Goal: Transaction & Acquisition: Purchase product/service

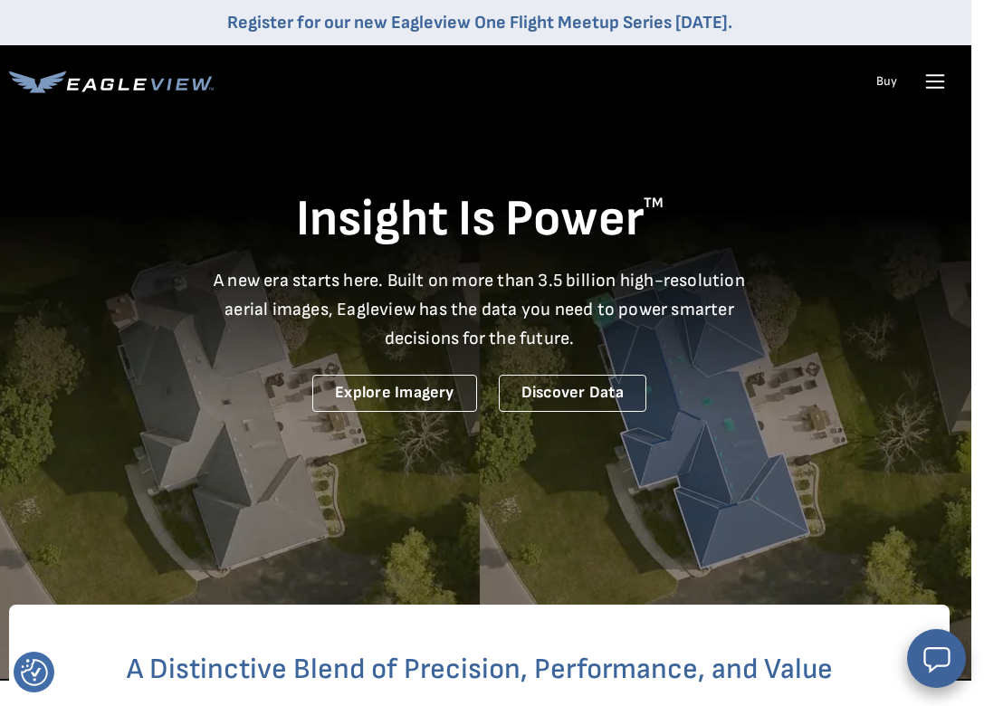
scroll to position [0, 13]
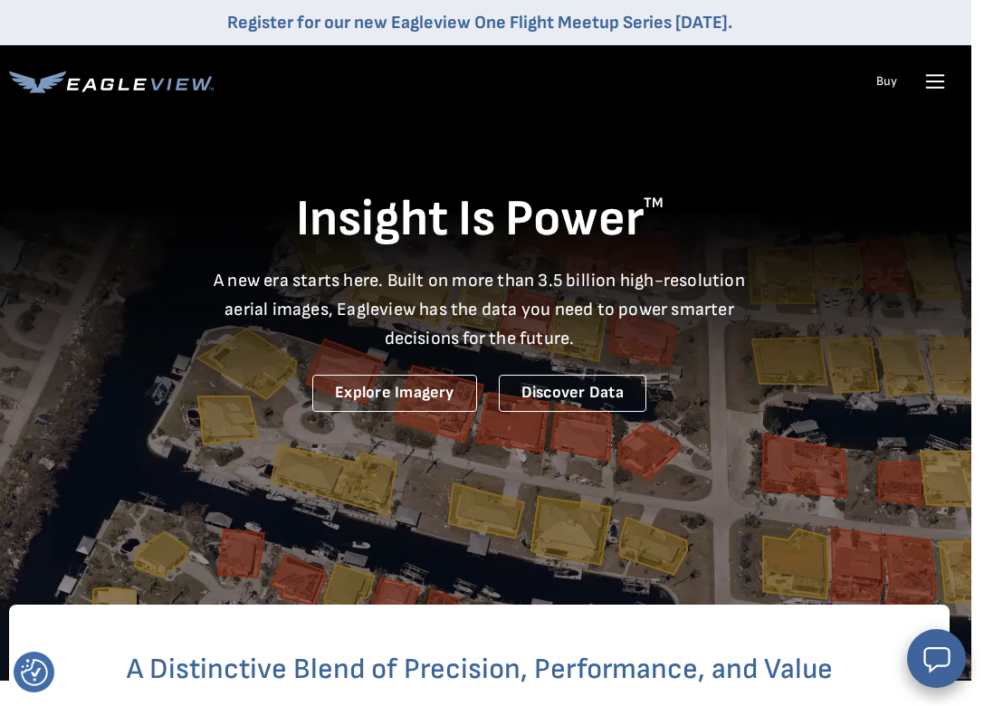
click at [929, 83] on icon at bounding box center [935, 81] width 29 height 29
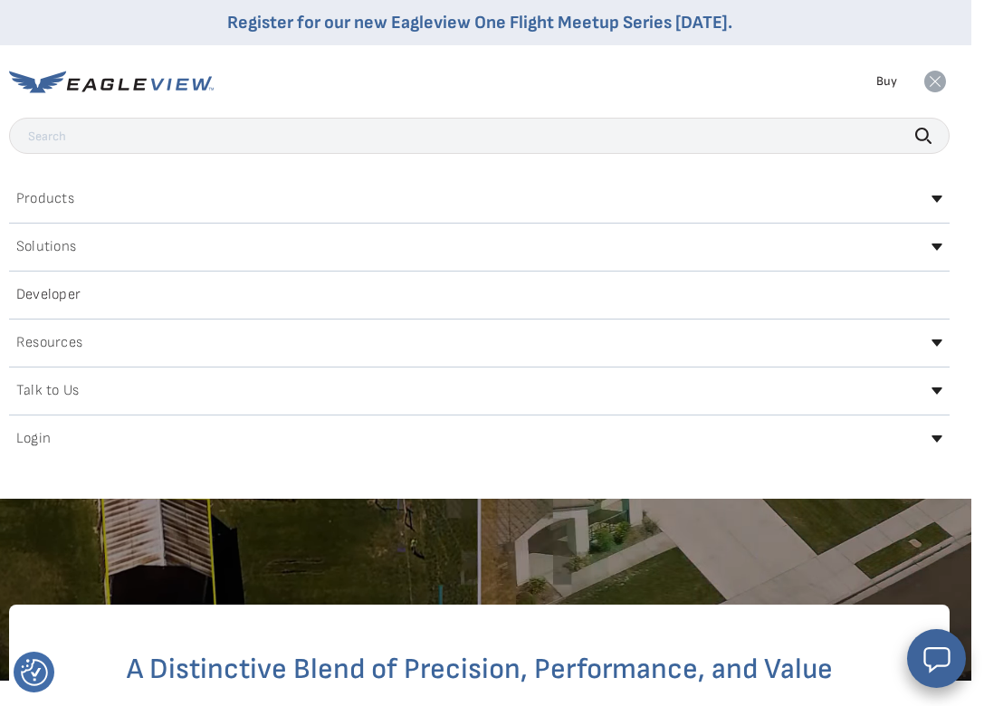
click at [34, 444] on h2 "Login" at bounding box center [33, 439] width 34 height 14
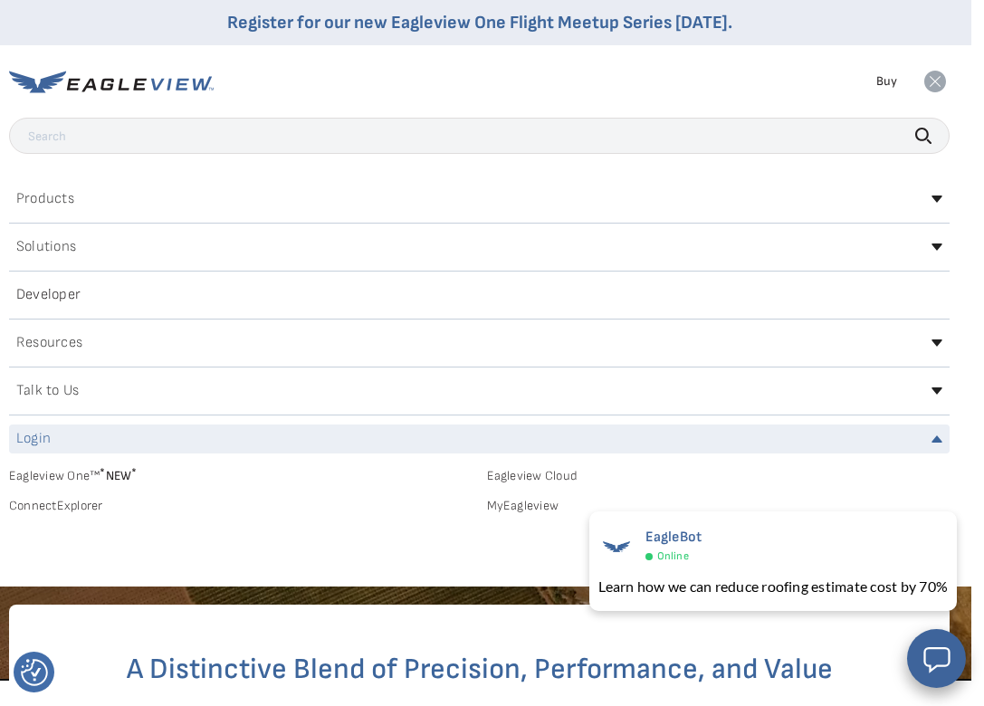
click at [520, 506] on link "MyEagleview" at bounding box center [718, 506] width 463 height 16
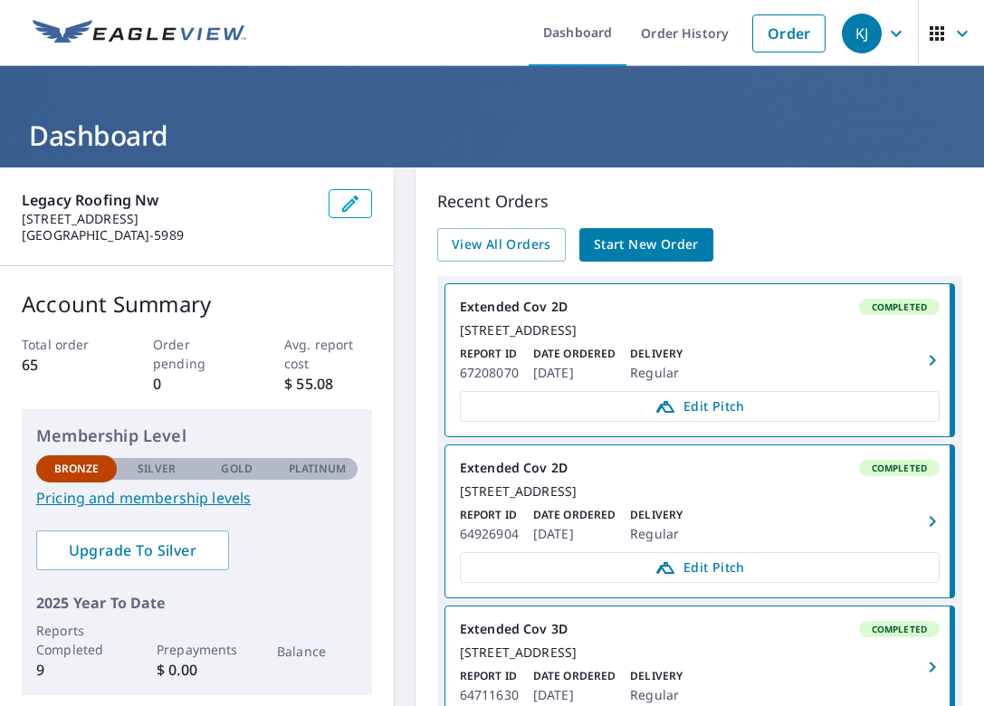
click at [664, 238] on span "Start New Order" at bounding box center [646, 245] width 105 height 23
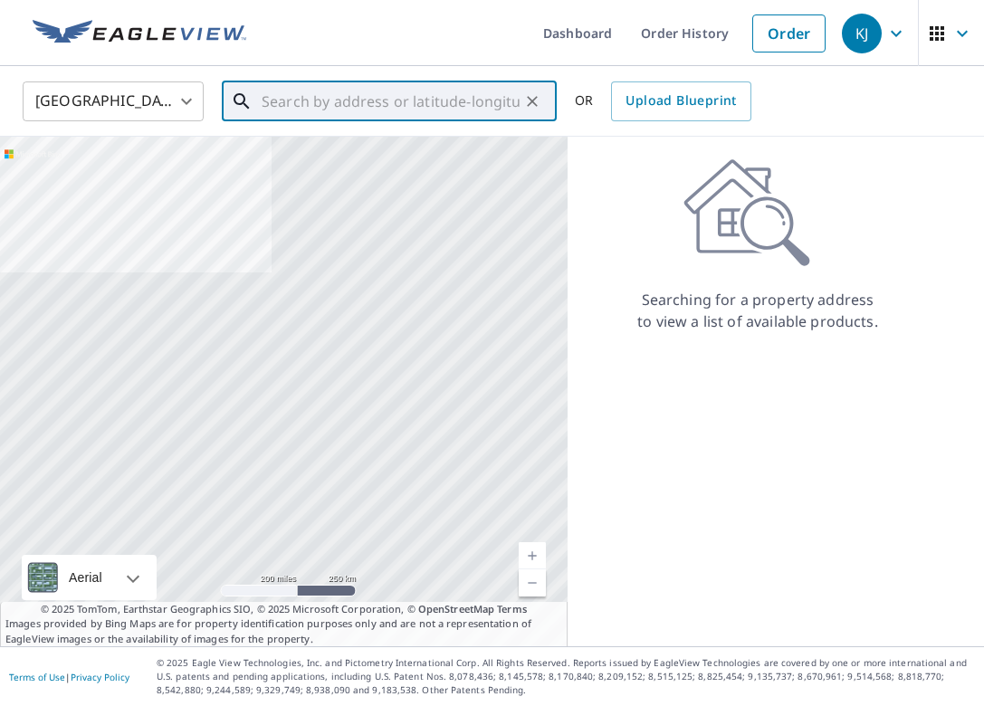
click at [333, 103] on input "text" at bounding box center [391, 101] width 258 height 51
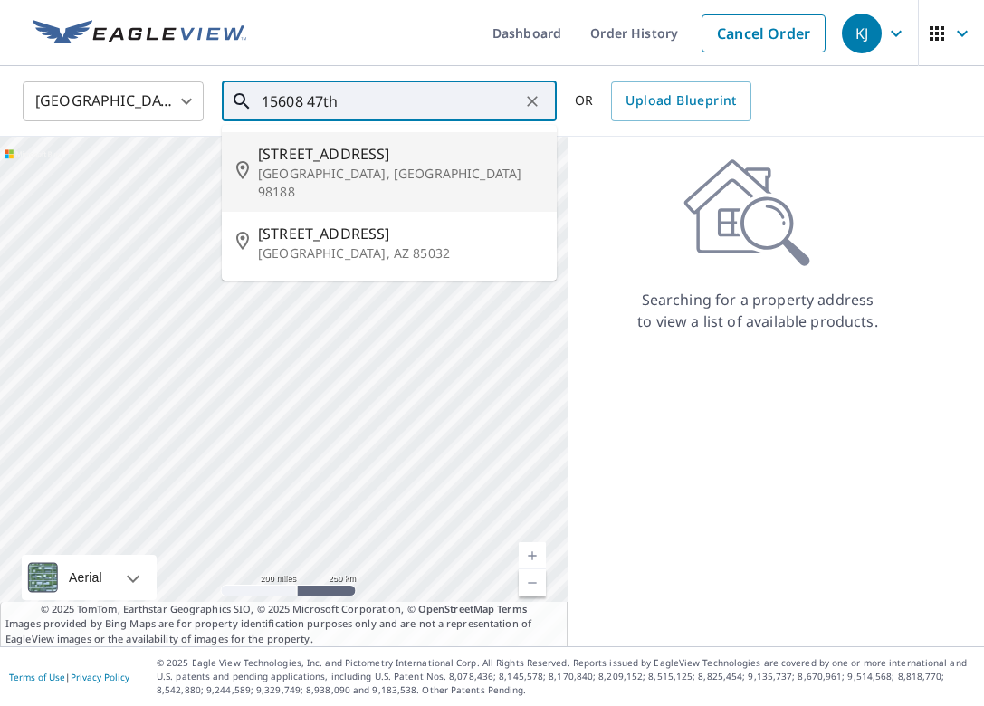
click at [319, 159] on span "[STREET_ADDRESS]" at bounding box center [400, 154] width 284 height 22
type input "15608 47th Ave S Seattle, WA 98188"
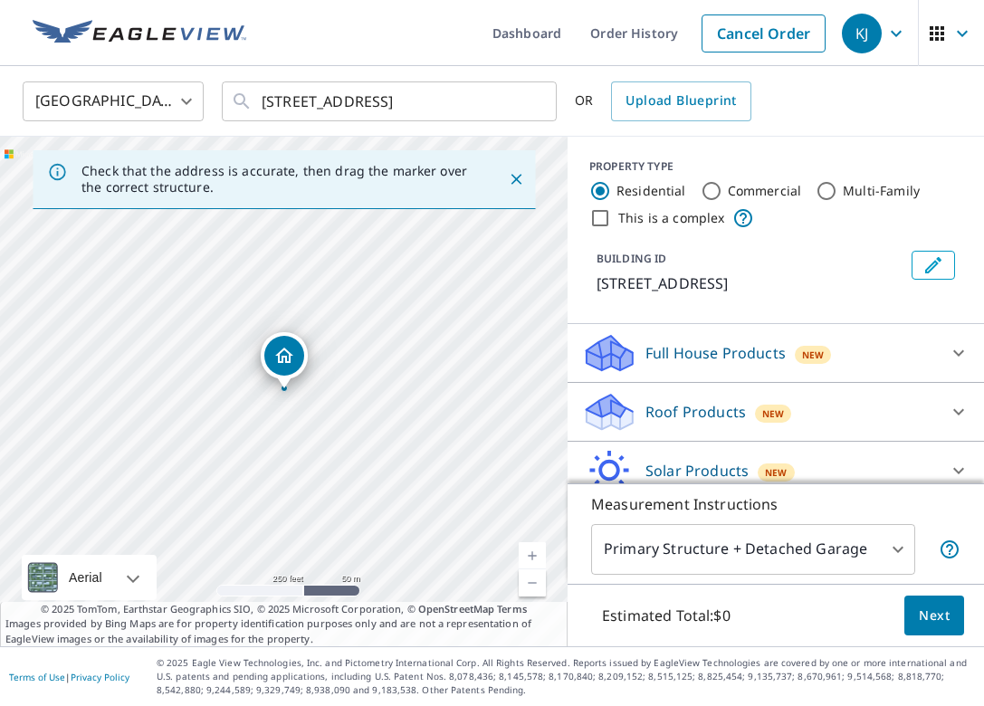
scroll to position [0, 1]
click at [535, 554] on link "Current Level 17, Zoom In" at bounding box center [532, 555] width 27 height 27
click at [535, 554] on link "Current Level 18, Zoom In" at bounding box center [532, 555] width 27 height 27
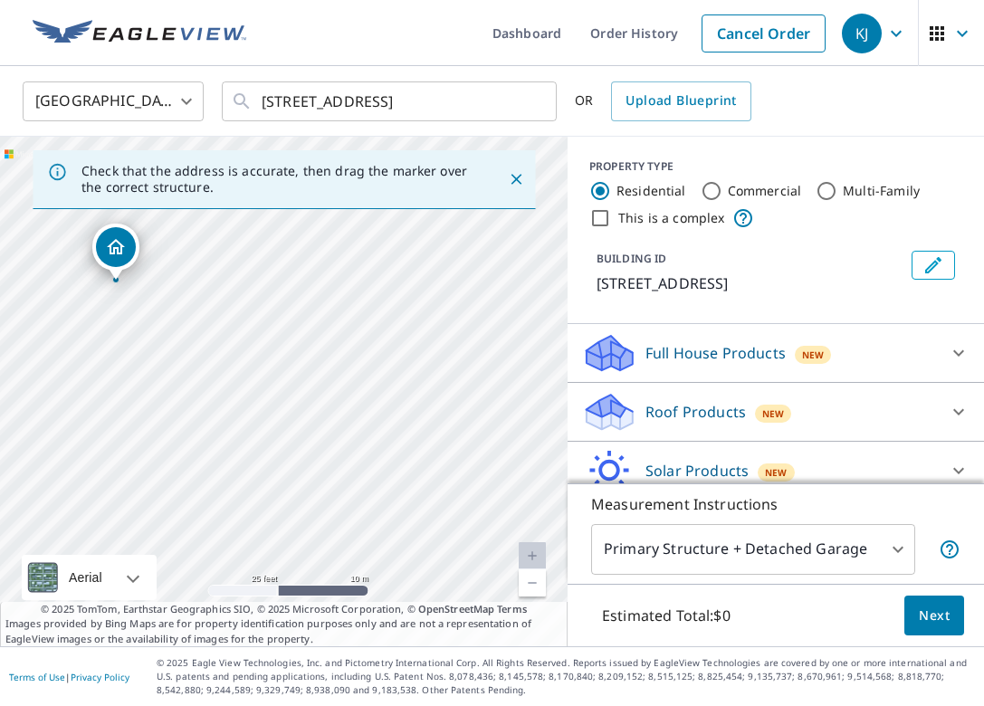
scroll to position [0, 0]
drag, startPoint x: 253, startPoint y: 357, endPoint x: 471, endPoint y: 508, distance: 265.4
click at [471, 508] on div "15608 47th Ave S Tukwila, WA 98188" at bounding box center [284, 392] width 568 height 510
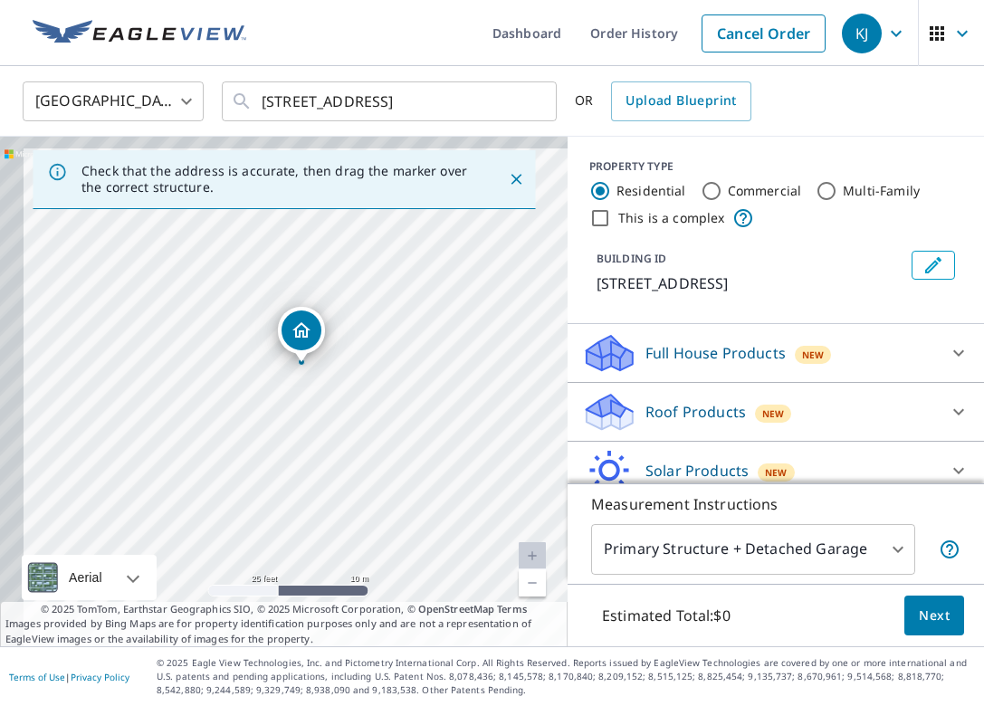
drag, startPoint x: 320, startPoint y: 386, endPoint x: 464, endPoint y: 429, distance: 151.2
click at [464, 429] on div "15608 47th Ave S Tukwila, WA 98188" at bounding box center [284, 392] width 568 height 510
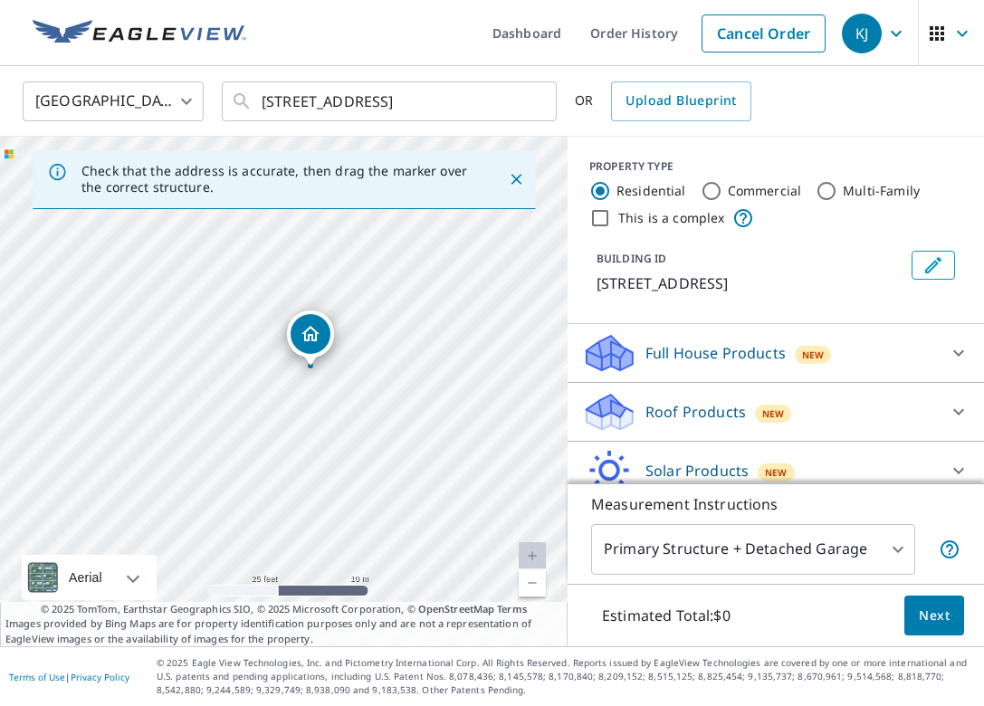
click at [955, 412] on icon at bounding box center [958, 412] width 11 height 6
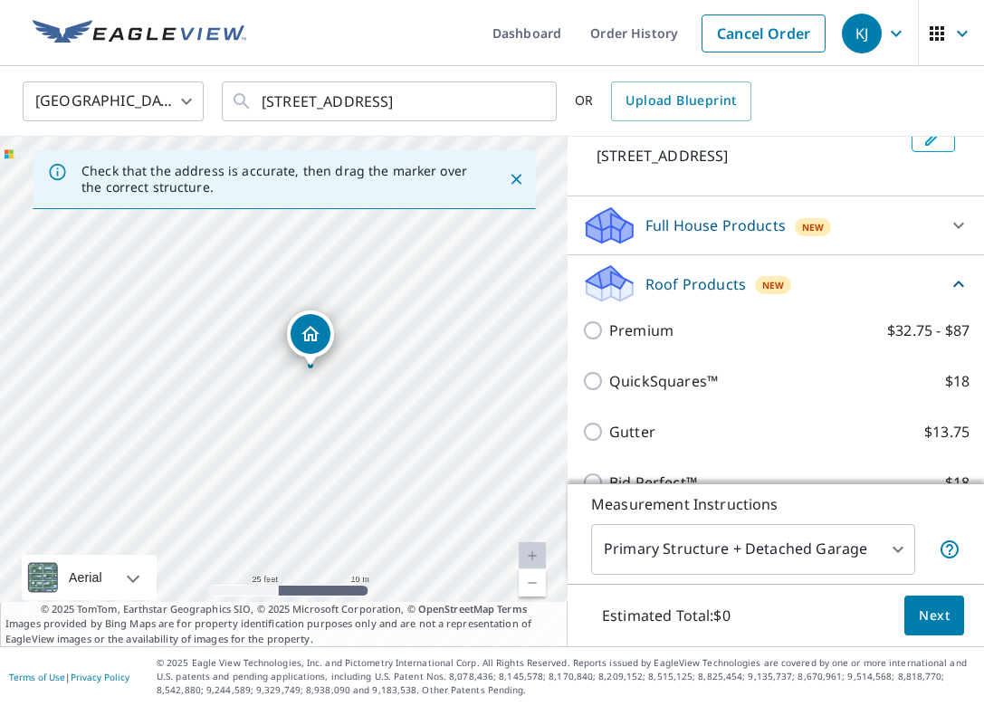
scroll to position [133, 0]
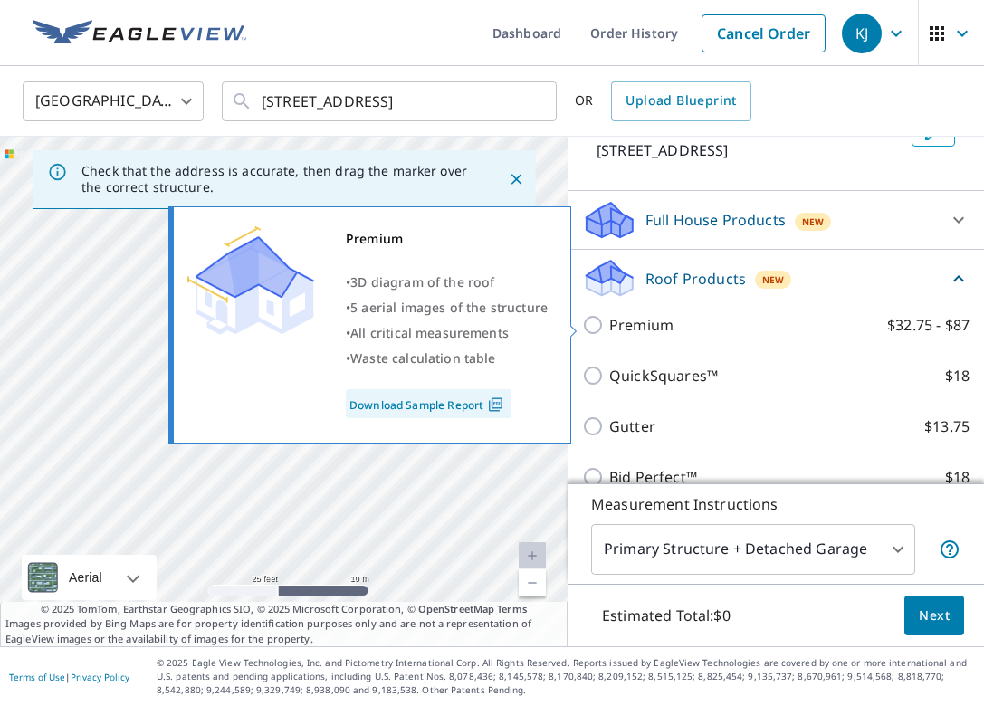
click at [596, 325] on input "Premium $32.75 - $87" at bounding box center [595, 325] width 27 height 22
checkbox input "true"
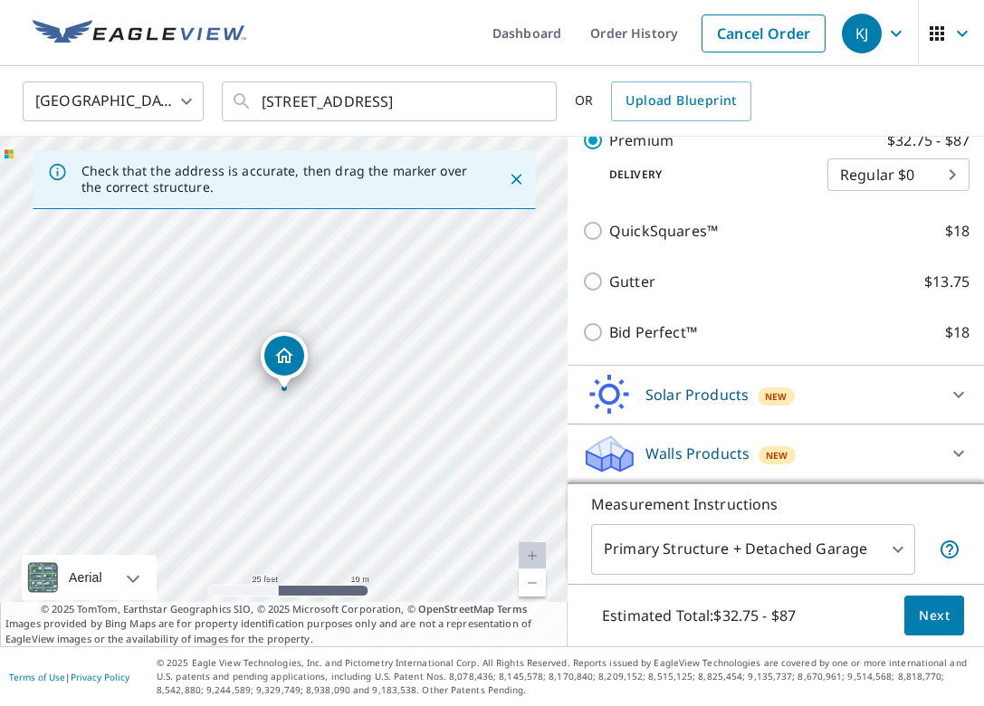
scroll to position [1, 0]
click at [946, 622] on span "Next" at bounding box center [934, 616] width 31 height 23
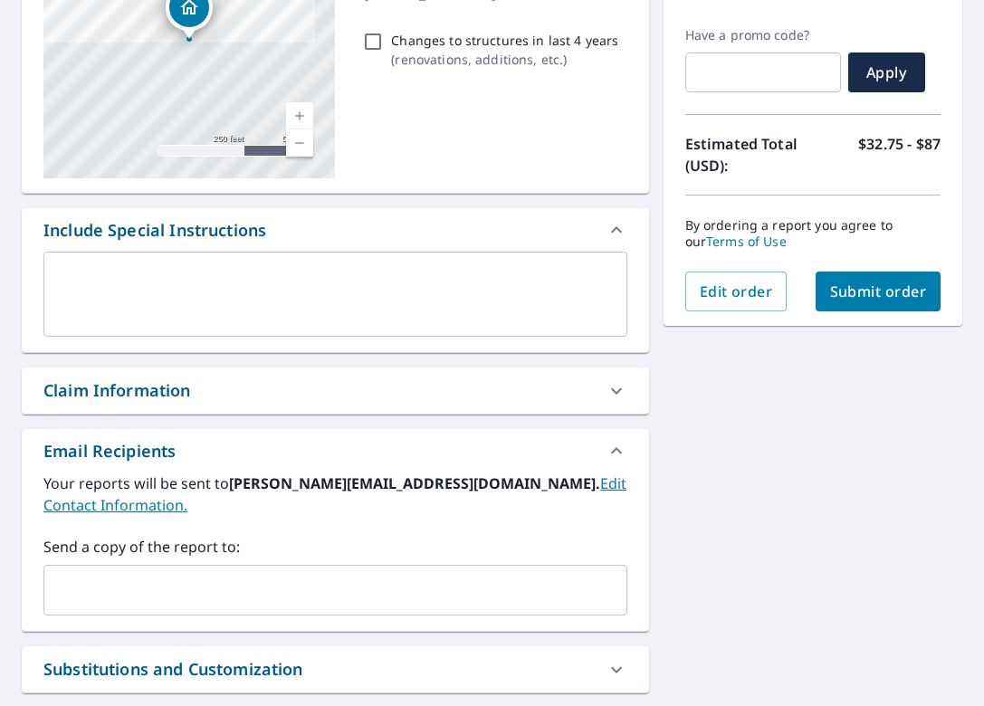
scroll to position [293, 0]
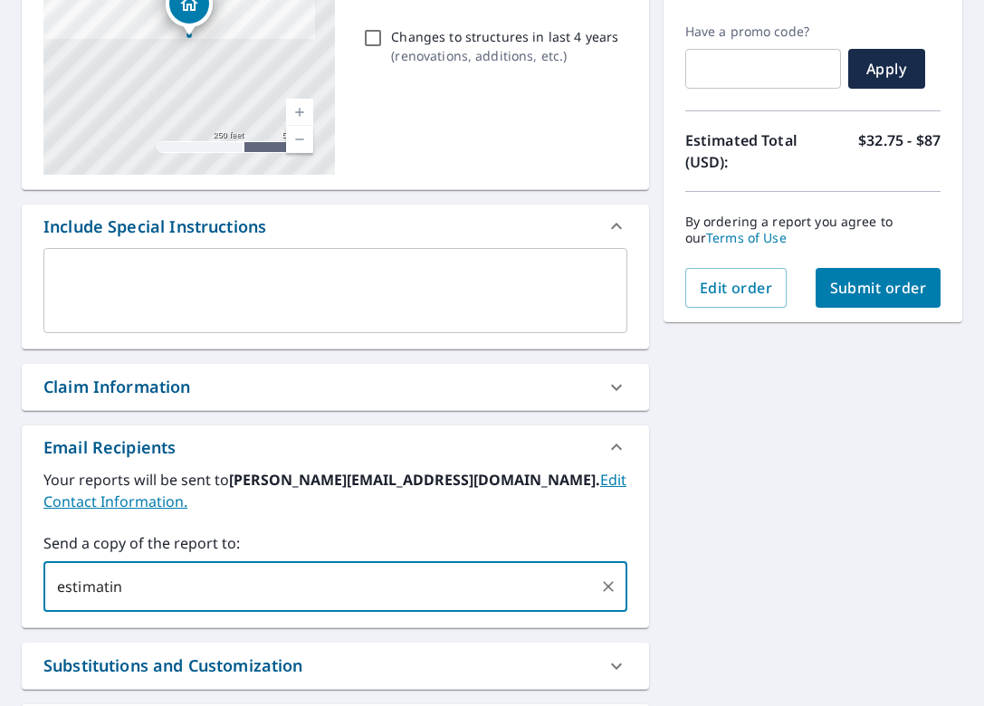
type input "estimating"
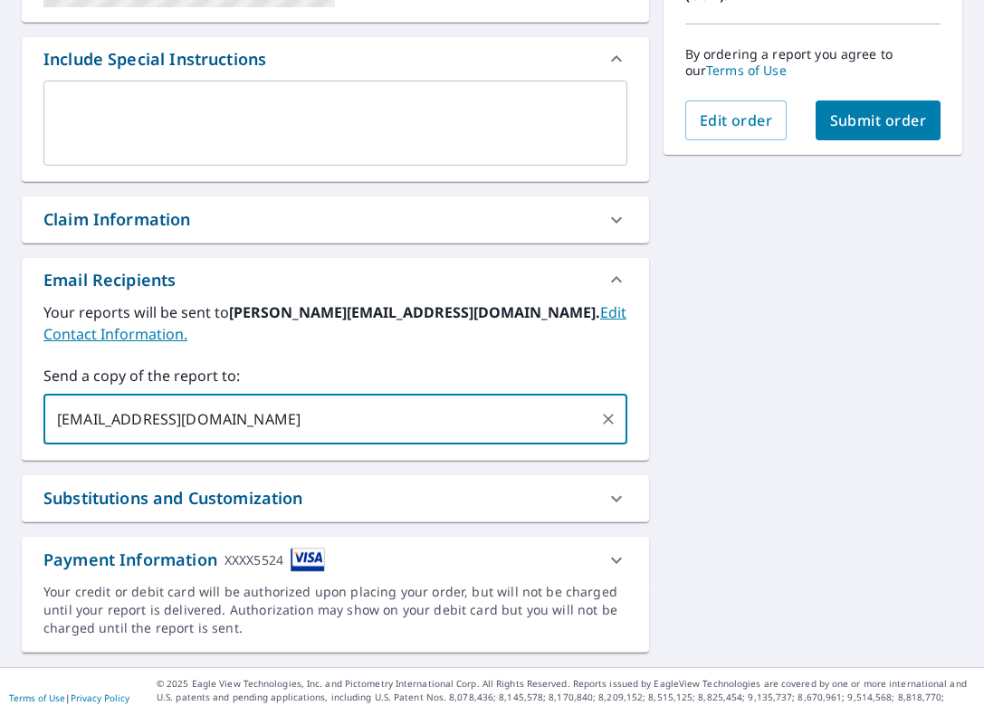
scroll to position [460, 0]
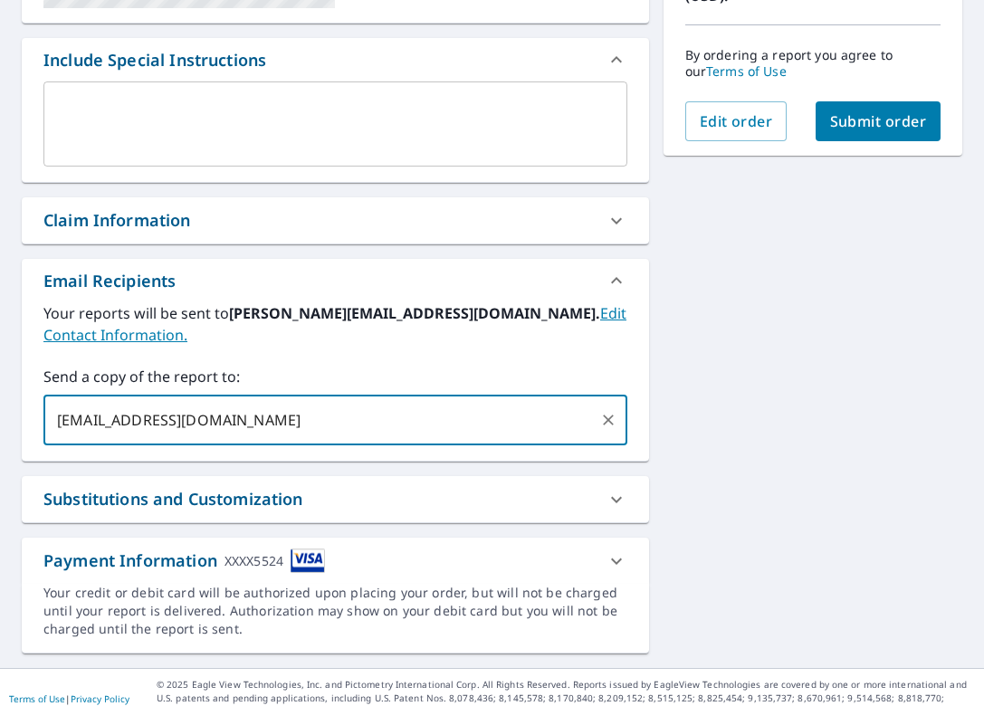
type input "estimating@rooftopmail.com"
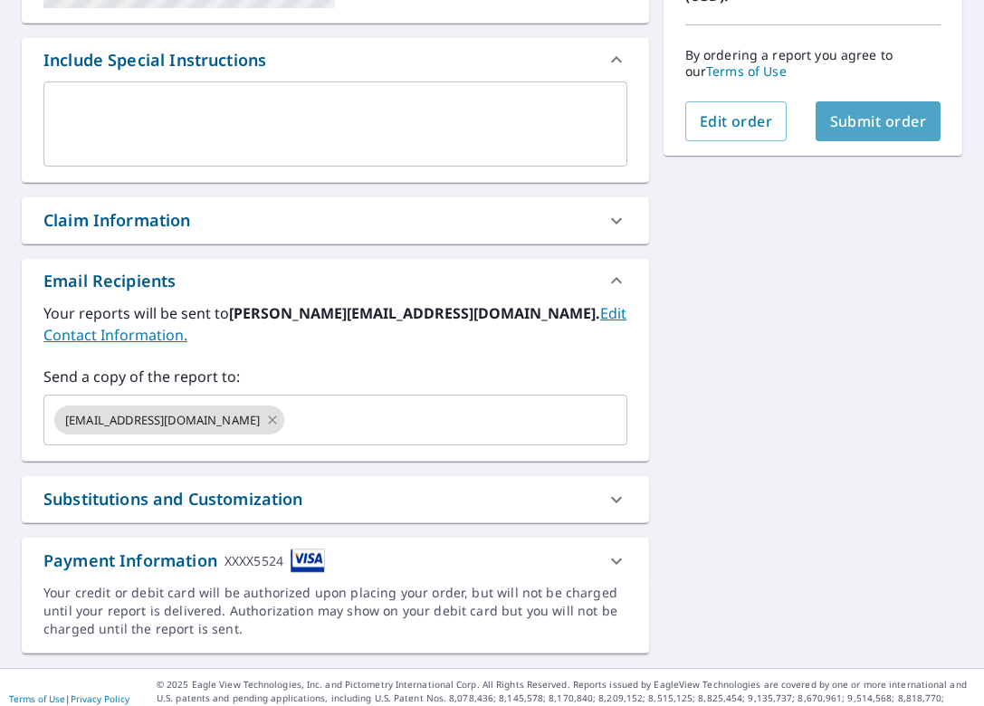
click at [897, 129] on span "Submit order" at bounding box center [878, 121] width 97 height 20
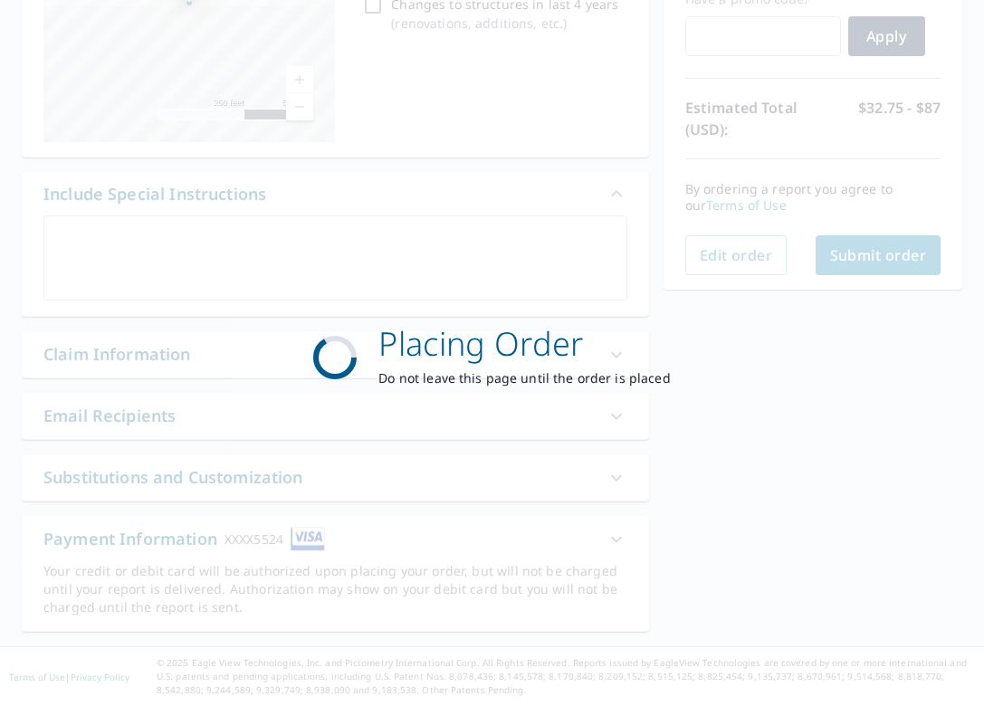
scroll to position [326, 0]
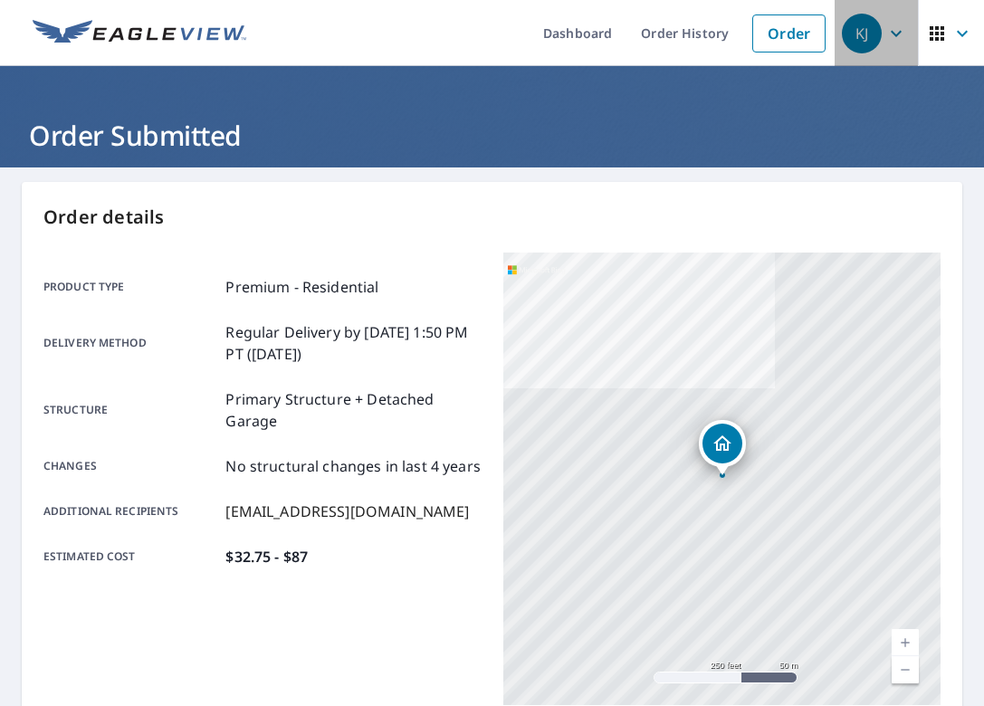
click at [902, 33] on icon "button" at bounding box center [896, 34] width 22 height 22
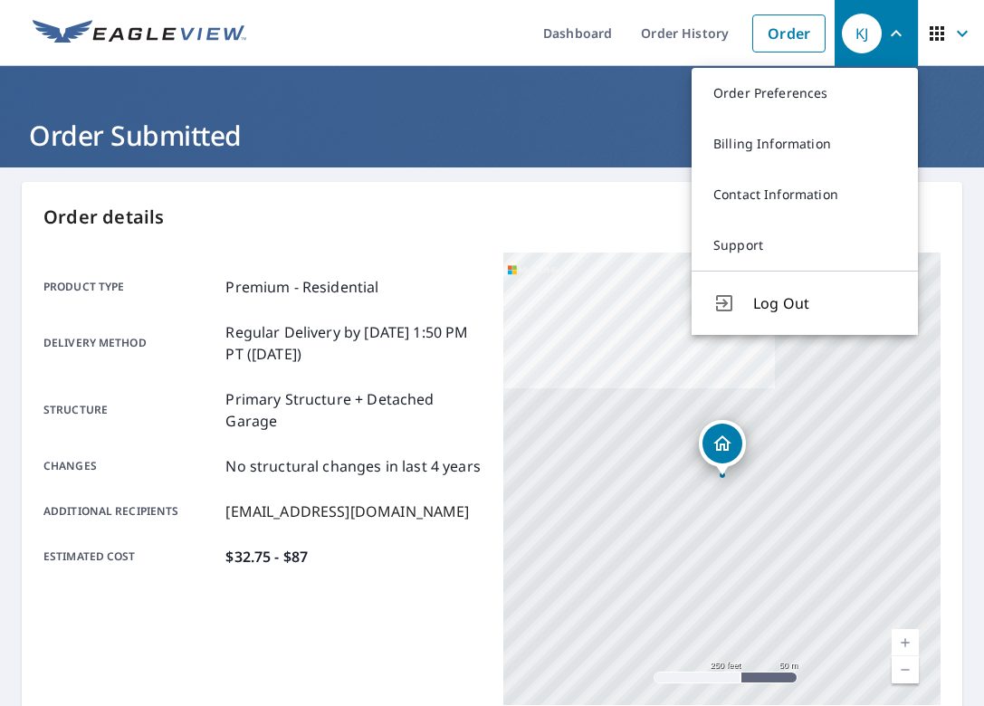
click at [794, 306] on span "Log Out" at bounding box center [824, 303] width 143 height 22
